Goal: Complete application form

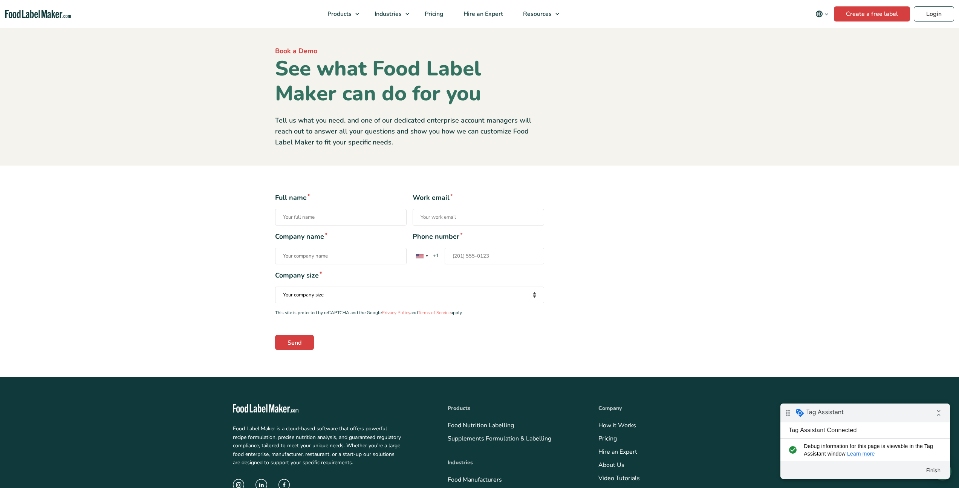
click at [366, 214] on input "Full name *" at bounding box center [341, 217] width 132 height 17
type input "Samer Bejjani"
type input "samer@growthlevers.com"
type input "The Growth Table LLC"
type input "+971555593343"
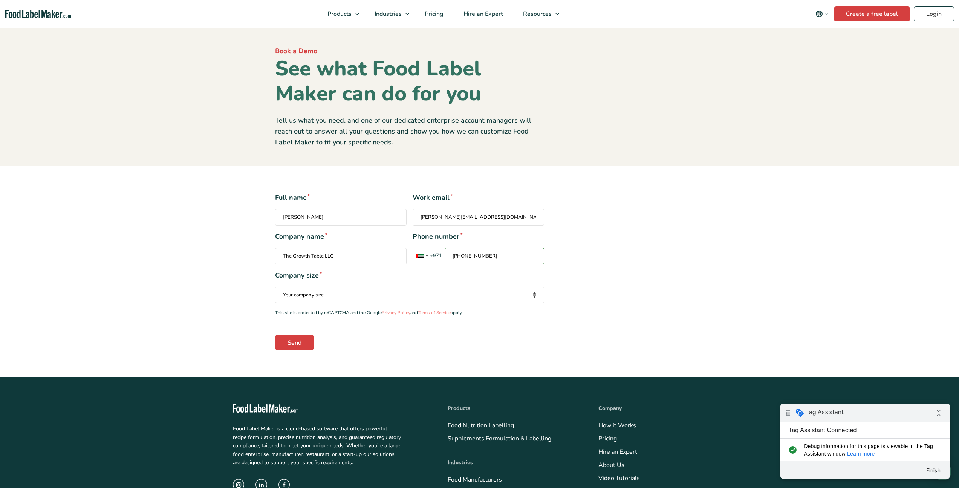
click at [332, 293] on select "Your company size Fewer than 10 Employees 10 to 50 Employees 51 to 500 Employee…" at bounding box center [409, 294] width 269 height 17
select select "10 to 50 Employees"
click at [275, 286] on select "Your company size Fewer than 10 Employees 10 to 50 Employees 51 to 500 Employee…" at bounding box center [409, 294] width 269 height 17
click at [297, 344] on input "Send" at bounding box center [294, 342] width 39 height 15
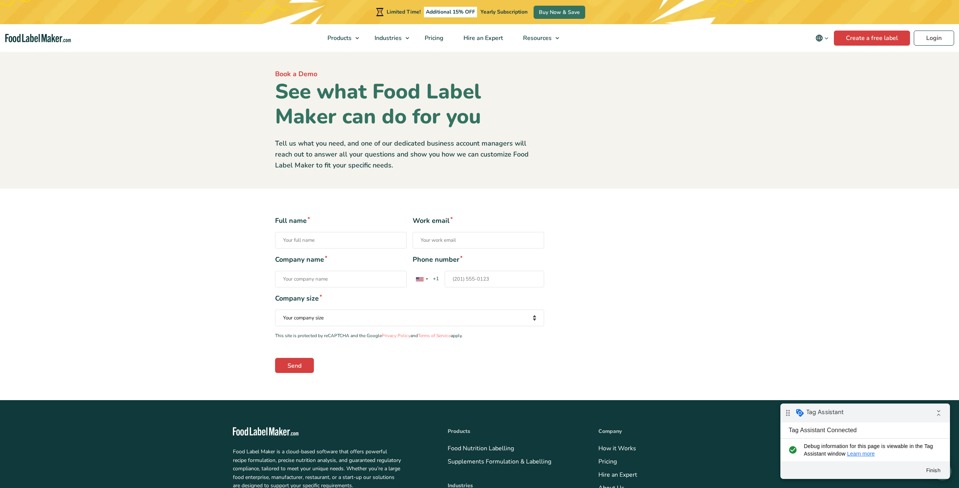
click at [344, 244] on input "Full name *" at bounding box center [341, 240] width 132 height 17
type input "Samer Bejjani"
type input "samer@growthlevers.com"
type input "The Growth Table LLC"
type input "+971555593343"
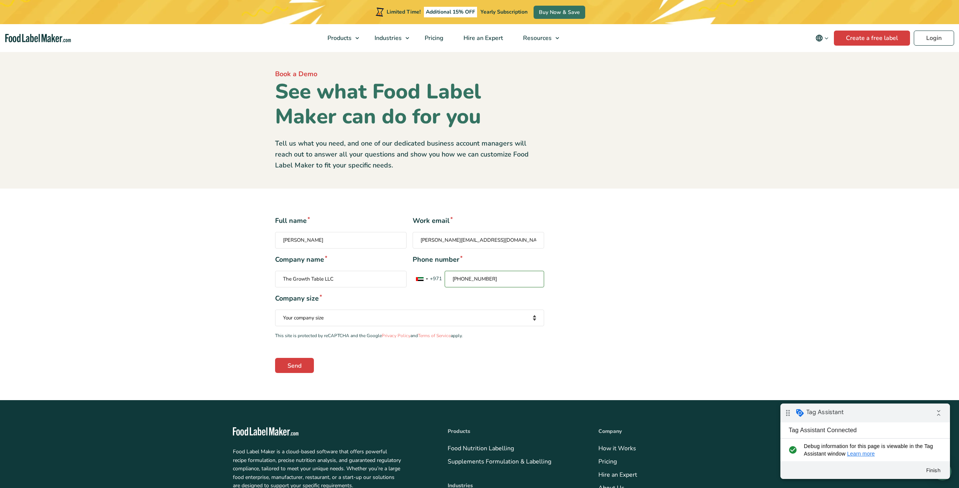
click at [323, 318] on select "Your company size Fewer than 10 Employees 10 to 50 Employees 51 to 500 Employee…" at bounding box center [409, 317] width 269 height 17
select select "51 to 500 Employees"
click at [275, 309] on select "Your company size Fewer than 10 Employees 10 to 50 Employees 51 to 500 Employee…" at bounding box center [409, 317] width 269 height 17
click at [300, 364] on input "Send" at bounding box center [294, 365] width 39 height 15
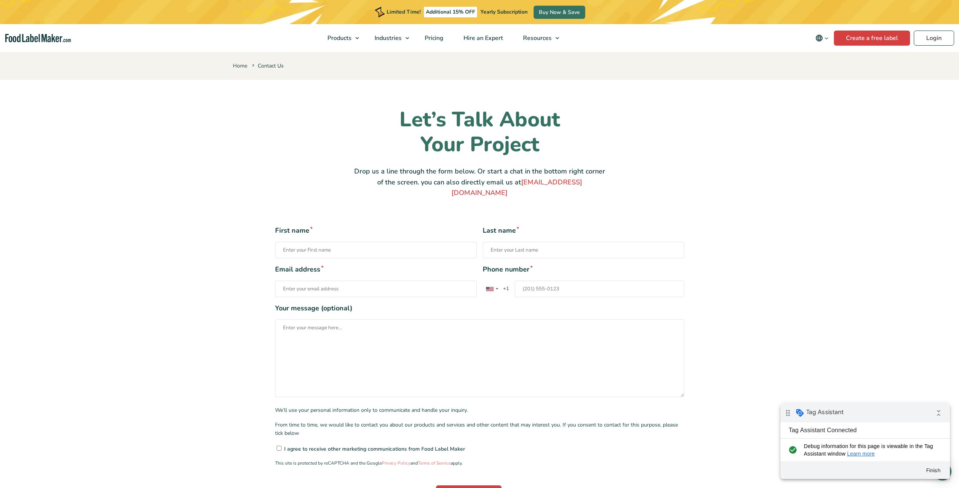
click at [310, 242] on input "First name *" at bounding box center [376, 250] width 202 height 17
type input "Samer"
type input "Bejjani"
type input "samer@growthlevers.com"
type input "+971555593343"
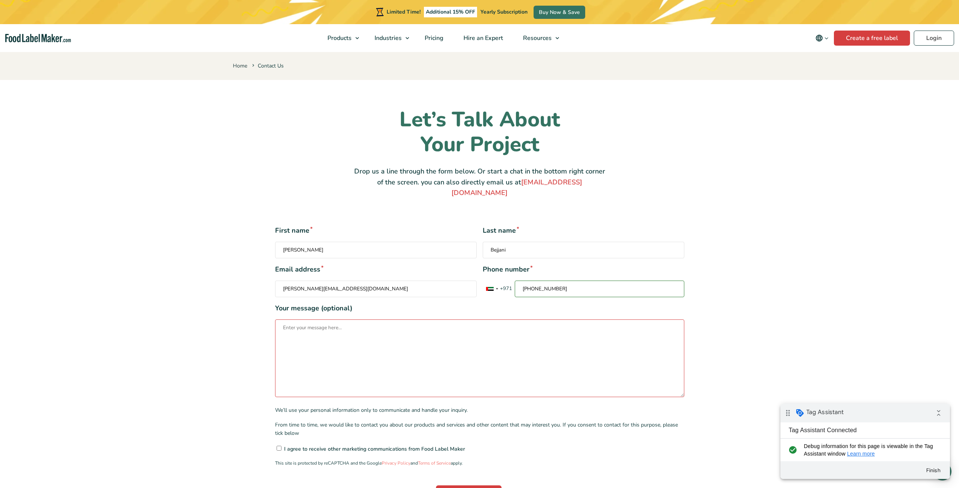
click at [331, 331] on textarea "Your message (optional)" at bounding box center [479, 358] width 409 height 78
type textarea "xx"
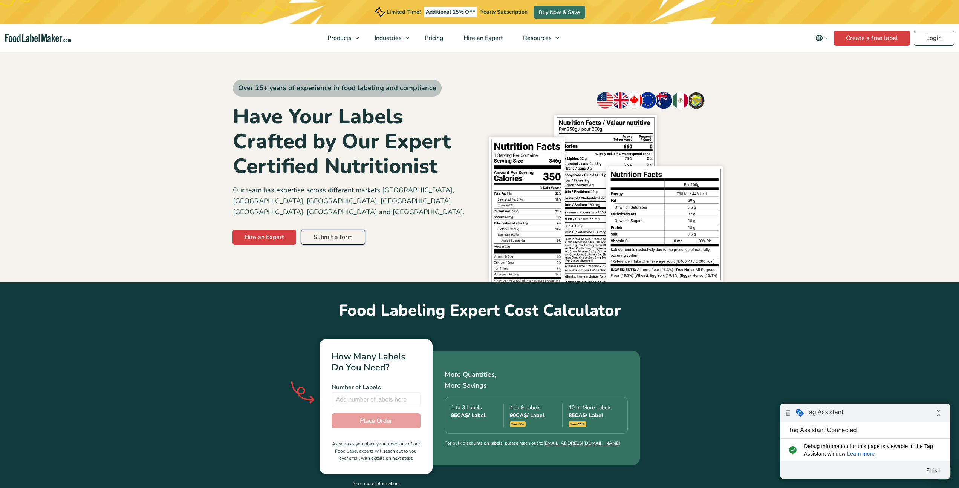
click at [328, 230] on link "Submit a form" at bounding box center [333, 237] width 64 height 15
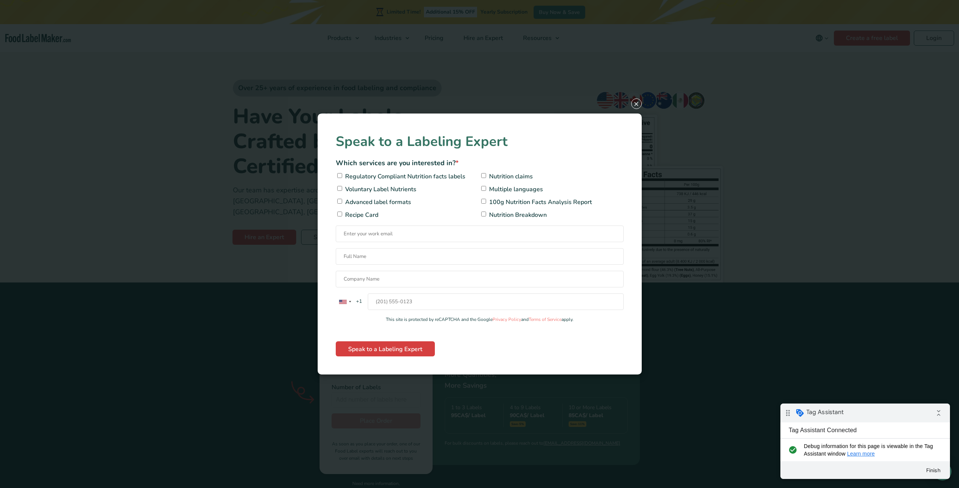
click at [340, 176] on input"] "Regulatory Compliant Nutrition facts labels" at bounding box center [339, 175] width 5 height 5
checkbox input"] "true"
click at [355, 242] on input "Contact form" at bounding box center [480, 233] width 288 height 17
type input "[PERSON_NAME][EMAIL_ADDRESS][DOMAIN_NAME]"
type input "Samer Bejjani"
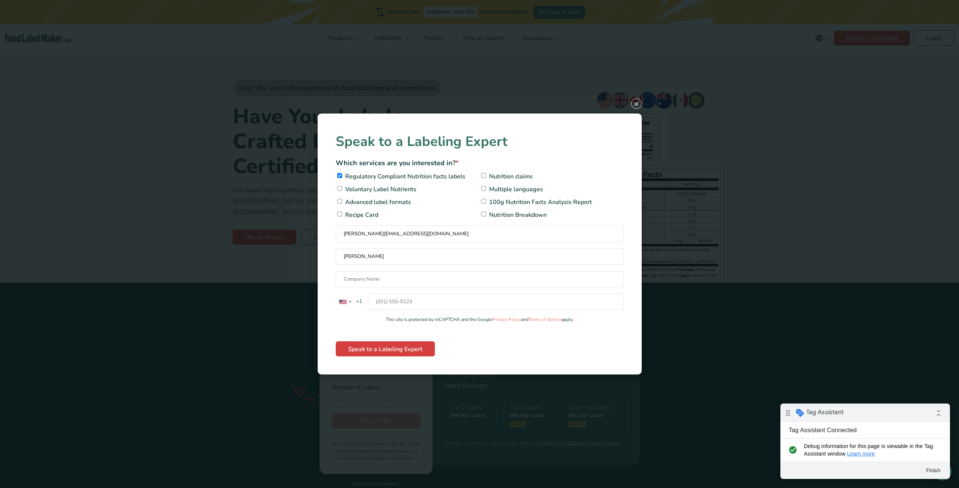
type input "The Growth Table LLC"
type input "+971555593343"
click at [387, 352] on input "Speak to a Labeling Expert" at bounding box center [385, 348] width 99 height 15
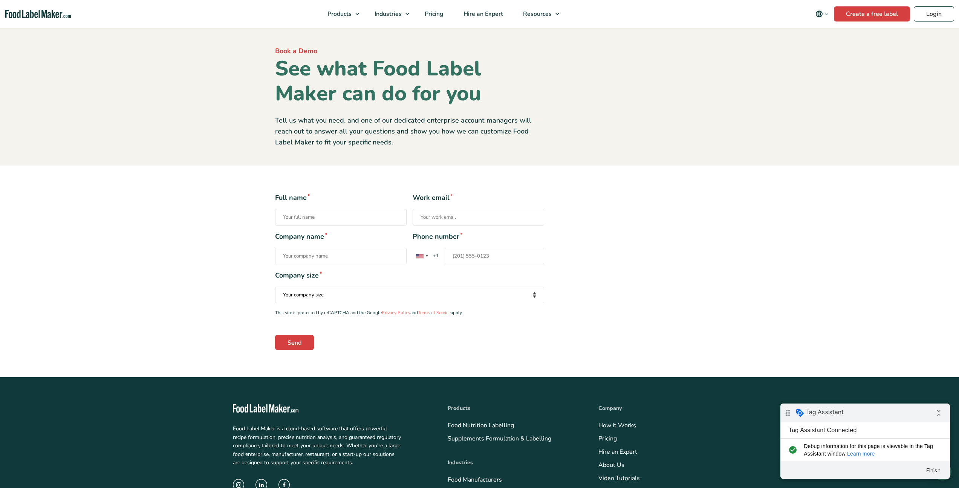
click at [379, 222] on input "Full name *" at bounding box center [341, 217] width 132 height 17
type input "Samer Bejjani"
type input "samer@growthlevers.com"
type input "The Growth Table LLC"
type input "+971555593343"
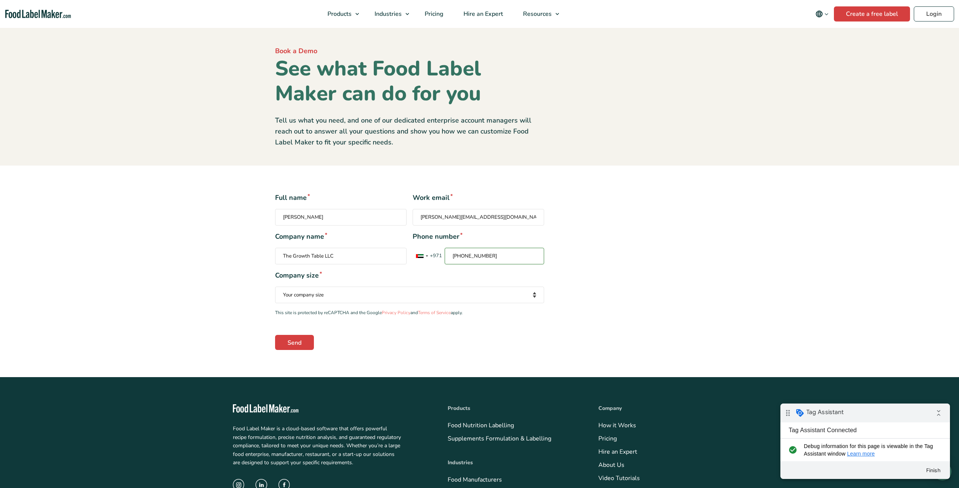
click at [339, 288] on select "Your company size Fewer than 10 Employees 10 to 50 Employees 51 to 500 Employee…" at bounding box center [409, 294] width 269 height 17
select select "51 to 500 Employees"
click at [275, 286] on select "Your company size Fewer than 10 Employees 10 to 50 Employees 51 to 500 Employee…" at bounding box center [409, 294] width 269 height 17
click at [305, 339] on input "Send" at bounding box center [294, 342] width 39 height 15
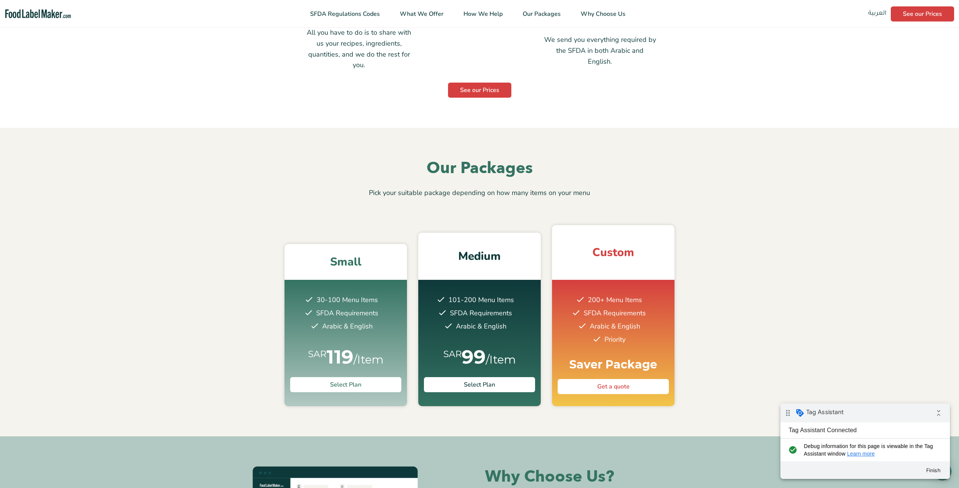
scroll to position [764, 0]
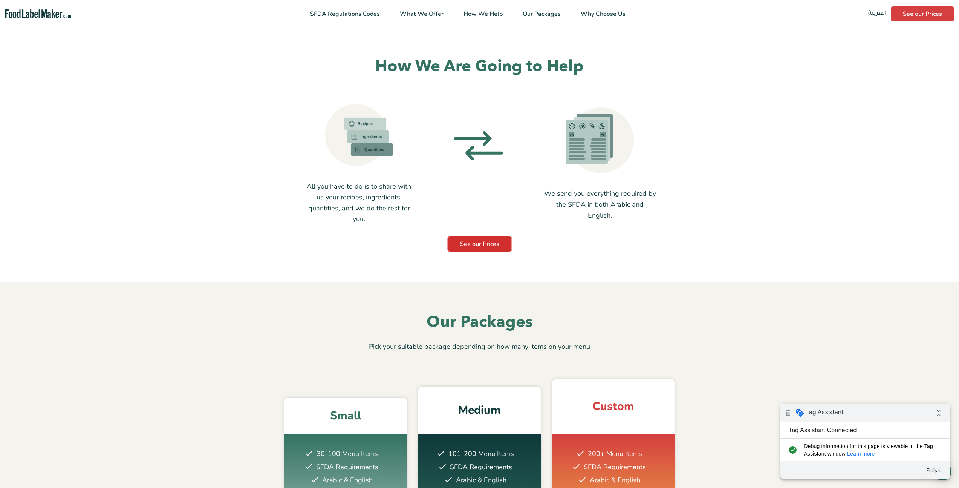
click at [483, 236] on link "See our Prices" at bounding box center [479, 243] width 63 height 15
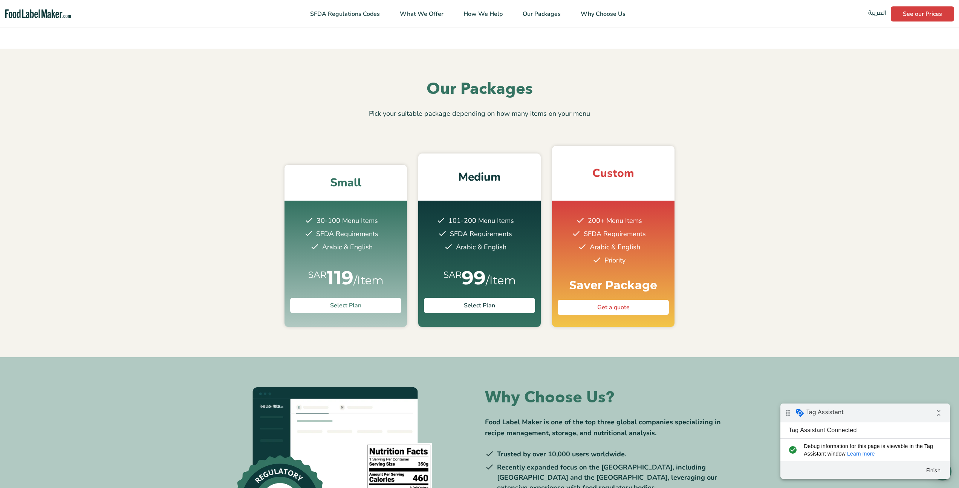
scroll to position [998, 0]
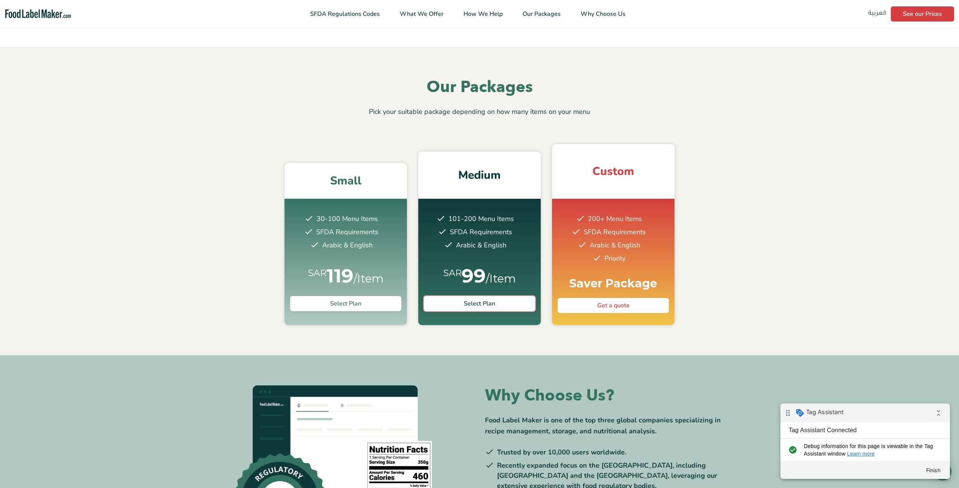
click at [477, 296] on link "Select Plan" at bounding box center [479, 303] width 111 height 15
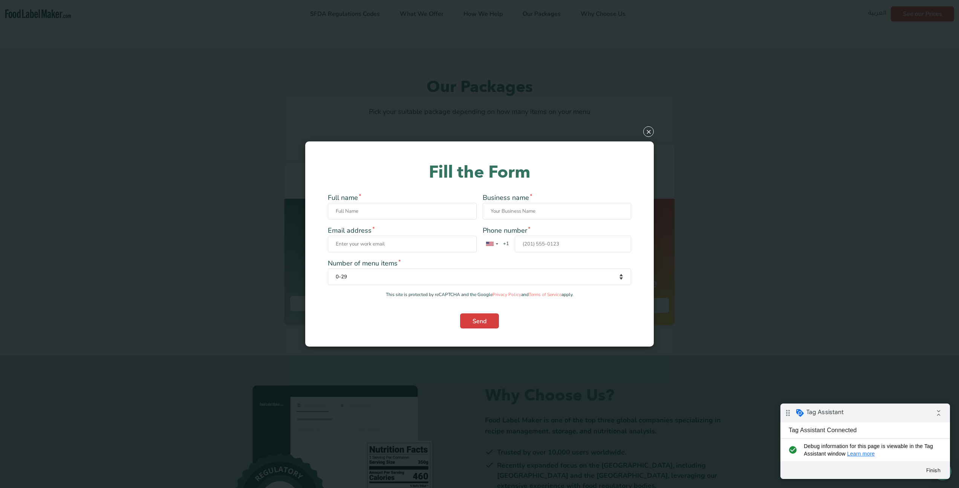
click at [432, 203] on input "Full name *" at bounding box center [402, 211] width 149 height 17
type input "Samer Bejjani"
type input "The Growth Table LLC"
type input "samer@growthlevers.com"
type input "0555593343"
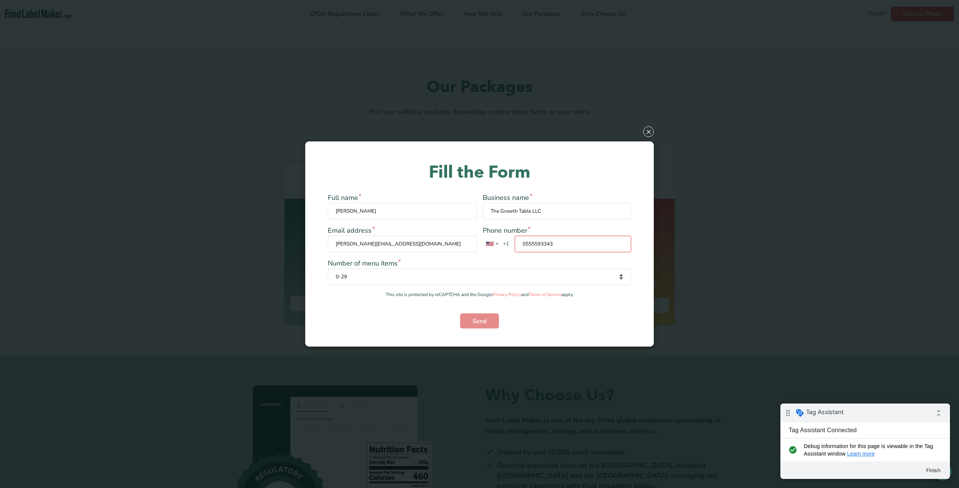
click at [536, 257] on div "Full name * Samer Bejjani Business name * The Growth Table LLC Email address * …" at bounding box center [479, 261] width 303 height 136
click at [529, 251] on input "0555593343" at bounding box center [573, 244] width 117 height 17
click at [495, 239] on div "Contact form" at bounding box center [491, 244] width 17 height 16
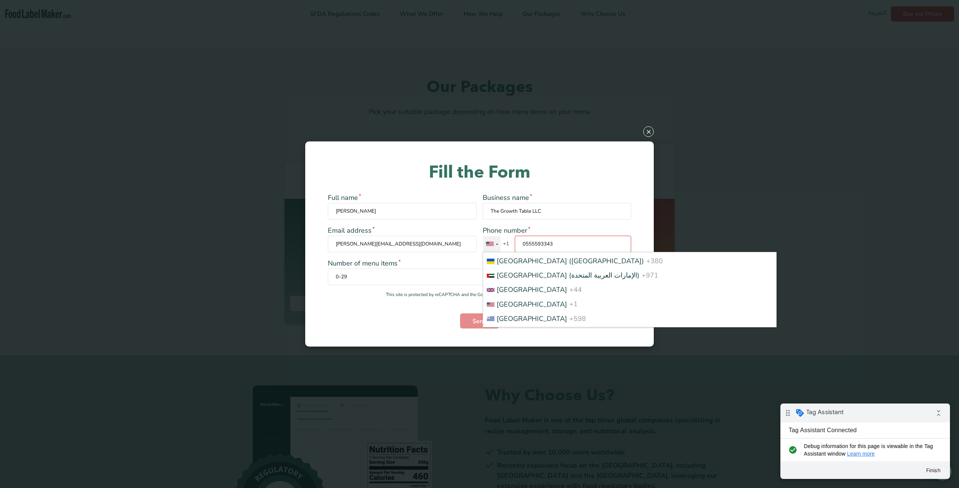
scroll to position [3308, 0]
click at [546, 271] on span "United Arab Emirates (‫الإمارات العربية المتحدة‬‎)" at bounding box center [568, 275] width 143 height 9
click at [546, 252] on input "0555593343" at bounding box center [573, 244] width 117 height 17
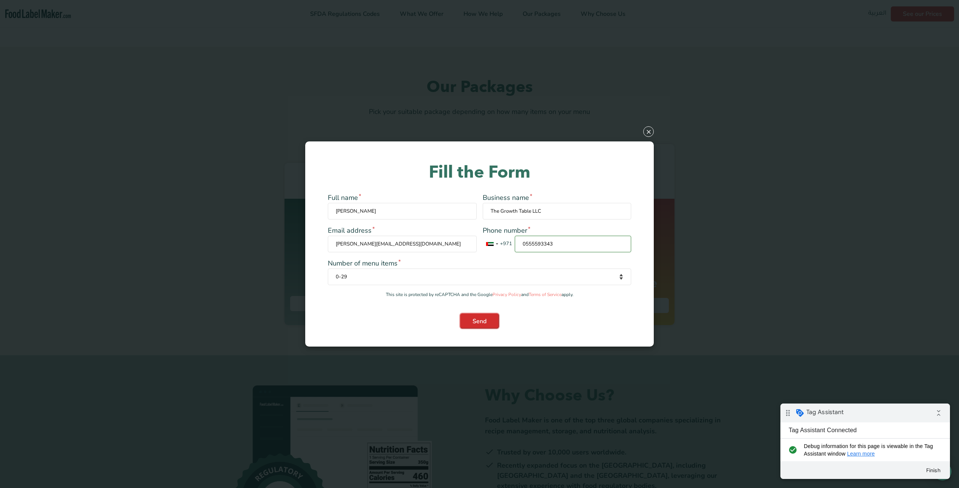
click at [482, 321] on input "Send" at bounding box center [479, 320] width 39 height 15
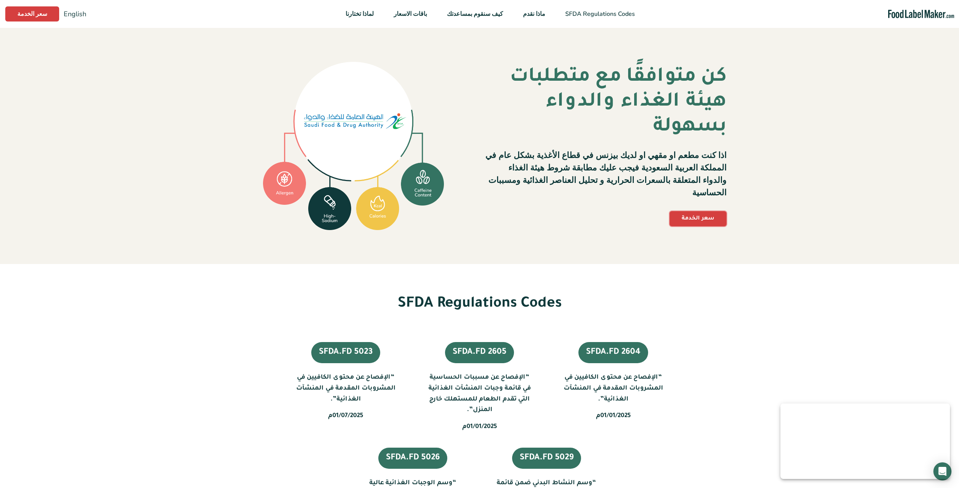
click at [718, 221] on link "سعر الخدمة" at bounding box center [698, 218] width 57 height 15
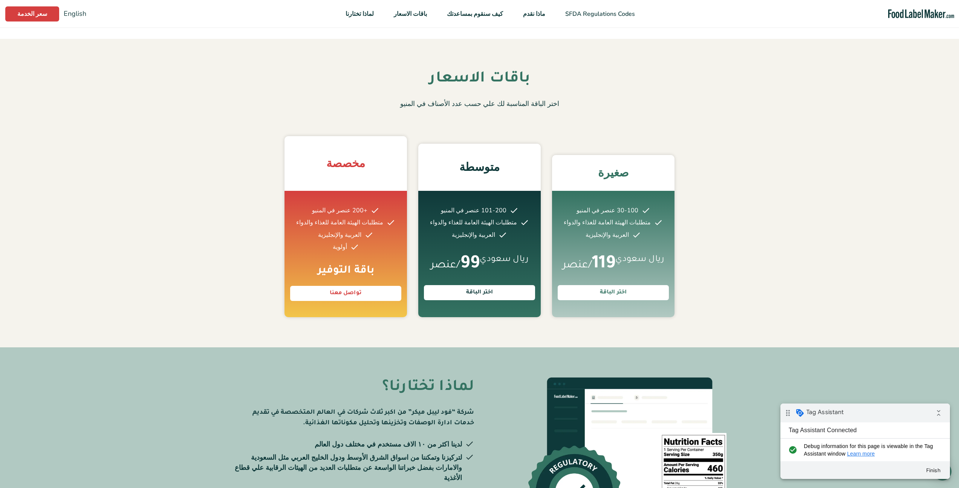
scroll to position [1002, 0]
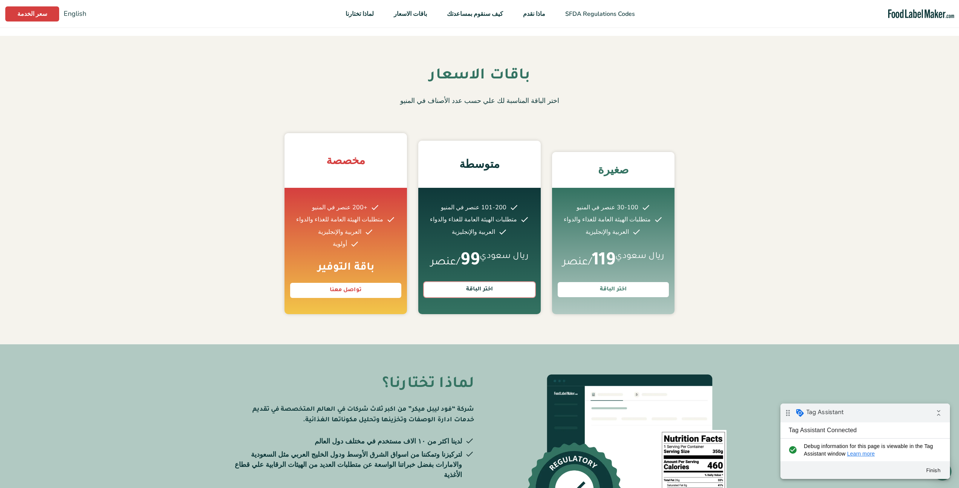
click at [478, 286] on link "اختر الباقة" at bounding box center [479, 289] width 111 height 15
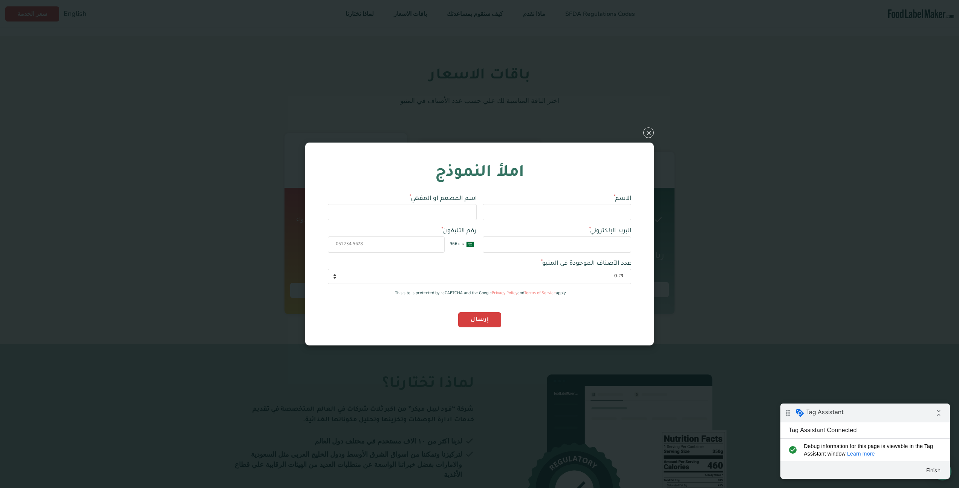
click at [560, 217] on input "الاسم *" at bounding box center [557, 212] width 149 height 16
type input "Samer Bejjani"
type input "The Growth Table LLC"
type input "samer@growthlevers.com"
type input "0555593343"
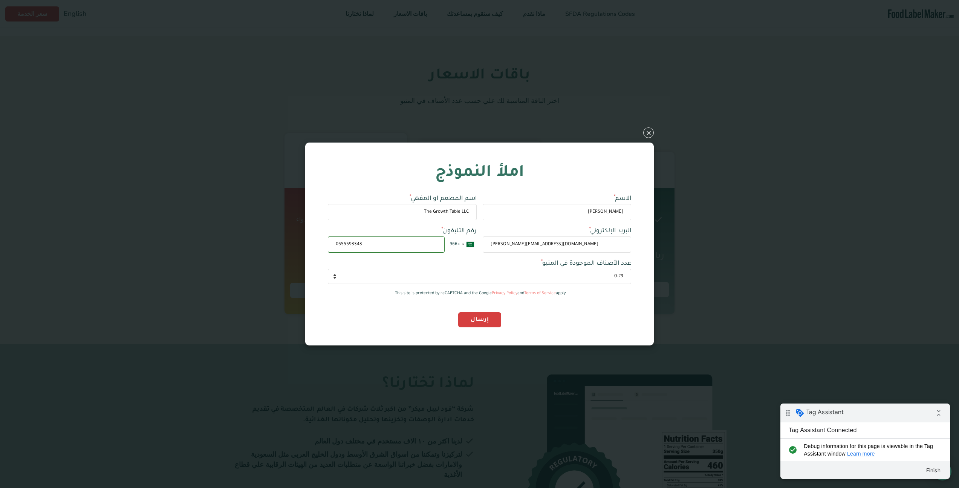
click at [539, 277] on select "0-29 30-100 101-200 أكثر من 200" at bounding box center [479, 276] width 303 height 15
click at [476, 321] on input "إرسال" at bounding box center [479, 319] width 43 height 15
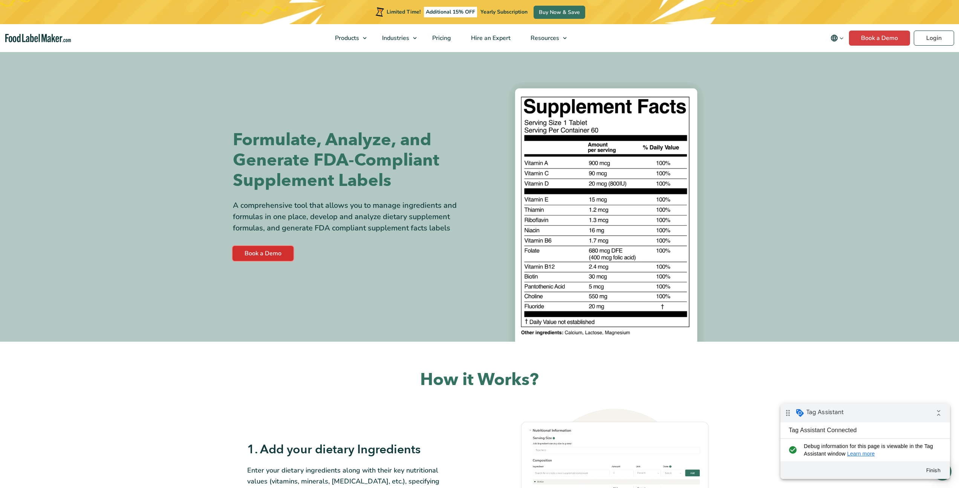
click at [268, 259] on link "Book a Demo" at bounding box center [263, 253] width 61 height 15
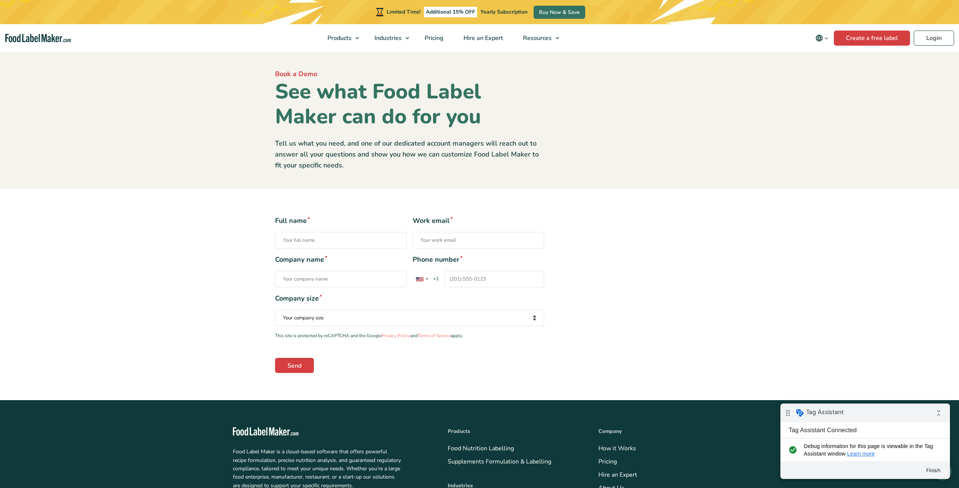
type input "[PERSON_NAME]"
type input "samer@growthlevers.com"
type input "The Growth Table LLC"
type input "+971555593343"
click at [325, 319] on select "Your company size Fewer than 10 Employees 10 to 50 Employees 51 to 500 Employee…" at bounding box center [409, 317] width 269 height 17
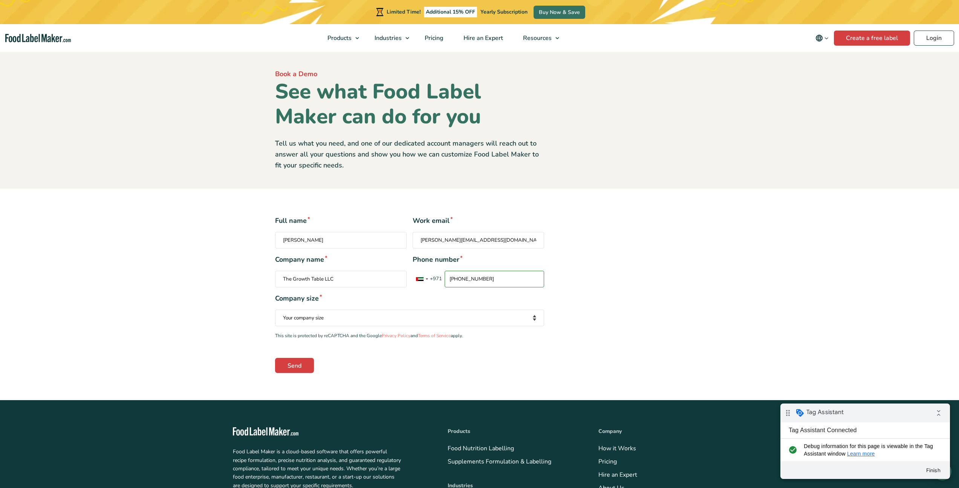
select select "51 to 500 Employees"
click at [275, 309] on select "Your company size Fewer than 10 Employees 10 to 50 Employees 51 to 500 Employee…" at bounding box center [409, 317] width 269 height 17
click at [301, 368] on input "Send" at bounding box center [294, 365] width 39 height 15
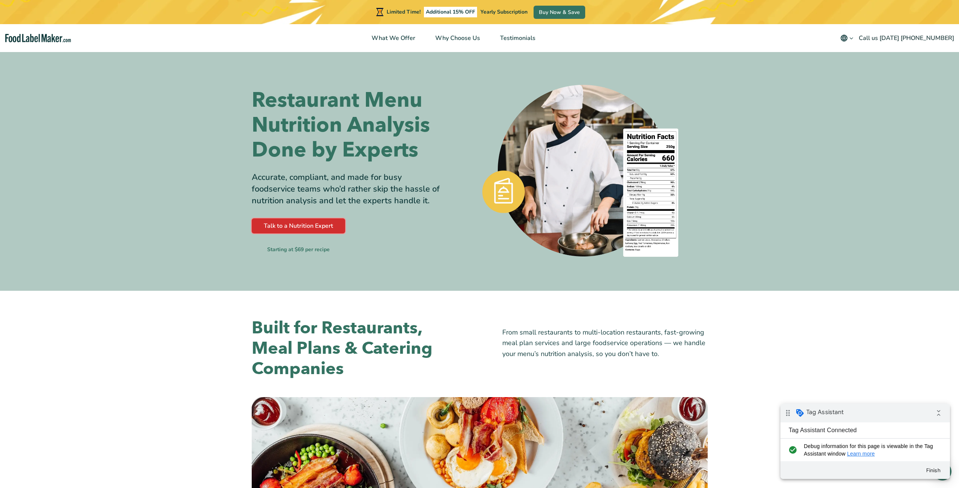
click at [289, 231] on link "Talk to a Nutrition Expert" at bounding box center [298, 225] width 93 height 15
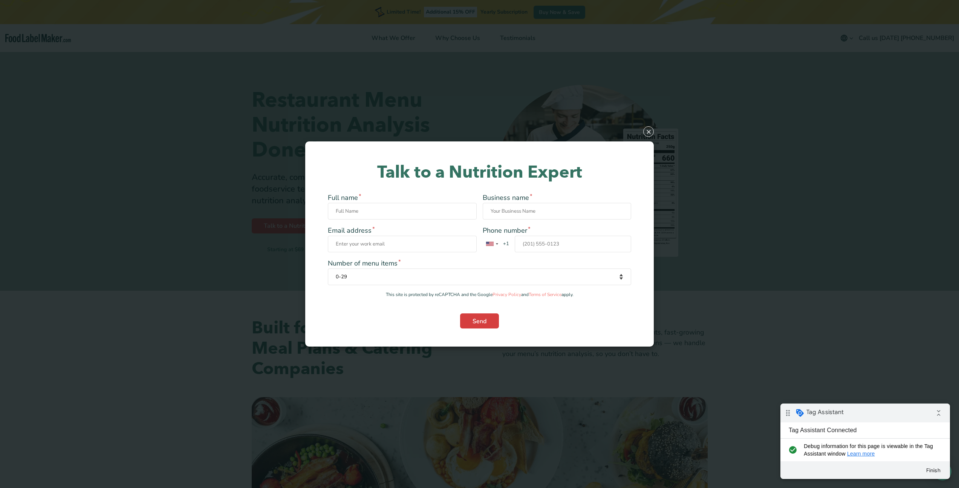
click at [355, 216] on input "Full name *" at bounding box center [402, 211] width 149 height 17
type input "Samer Bejjani"
type input "The Growth Table LLC"
type input "samer@growthlevers.com"
type input "0555593343"
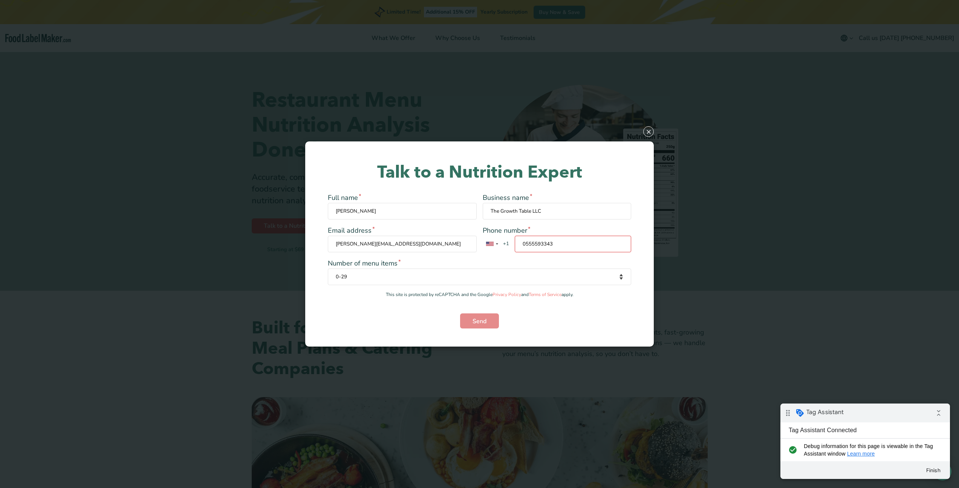
click at [504, 244] on span "+1" at bounding box center [506, 244] width 13 height 8
click at [515, 244] on input "0555593343" at bounding box center [573, 244] width 117 height 17
click at [493, 244] on div "Contact form" at bounding box center [490, 244] width 8 height 4
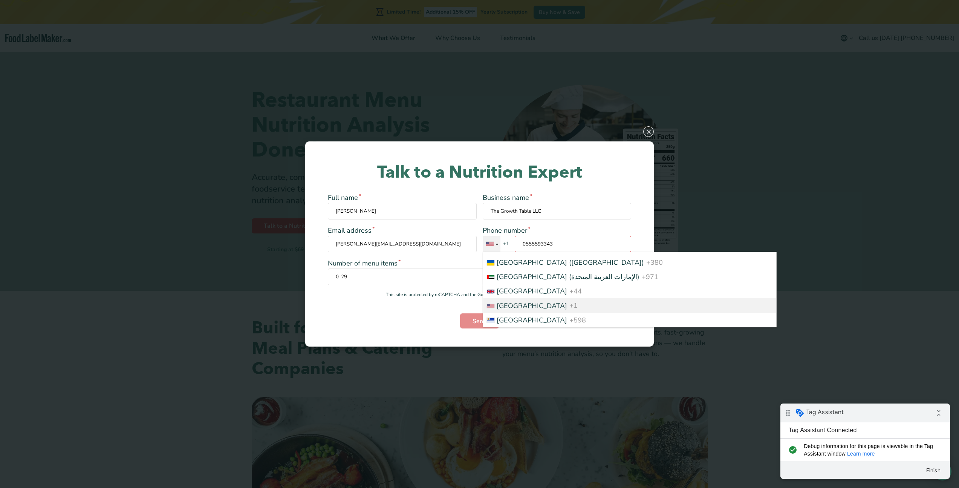
scroll to position [3307, 0]
click at [538, 272] on span "United Arab Emirates (‫الإمارات العربية المتحدة‬‎)" at bounding box center [568, 276] width 143 height 9
click at [538, 252] on input "0555593343" at bounding box center [573, 244] width 117 height 17
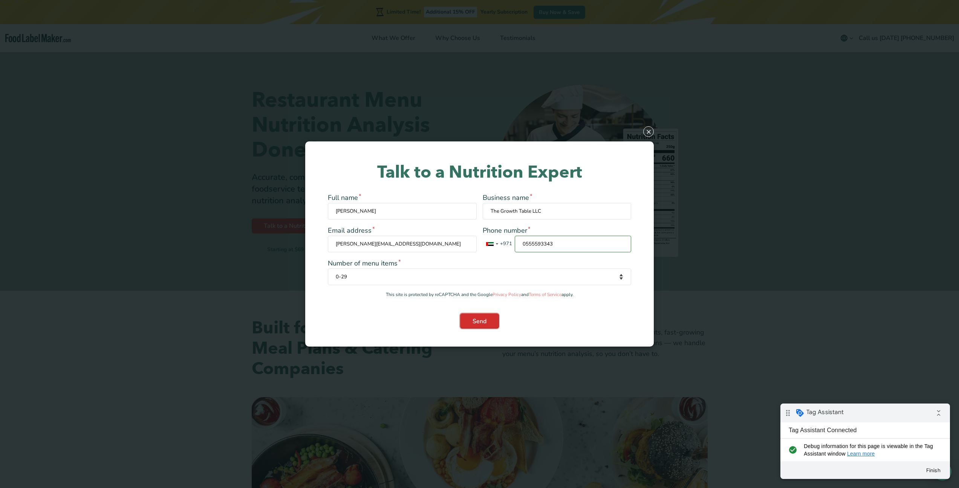
click at [479, 321] on input "Send" at bounding box center [479, 320] width 39 height 15
